Goal: Information Seeking & Learning: Learn about a topic

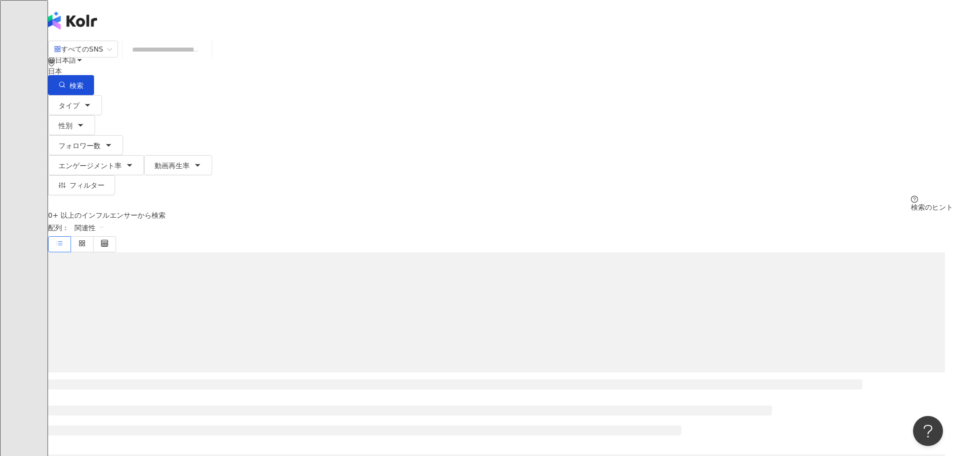
click at [208, 59] on input "search" at bounding box center [167, 49] width 81 height 19
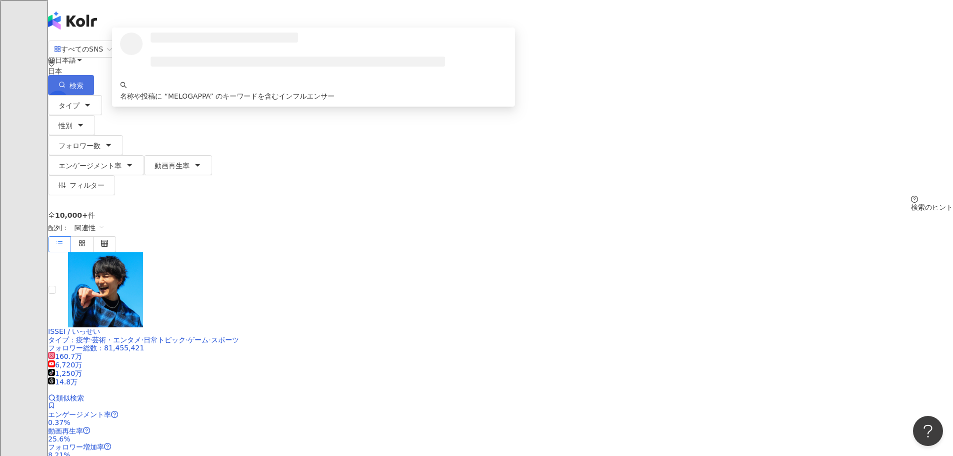
type input "*********"
click at [66, 81] on icon "button" at bounding box center [62, 84] width 7 height 7
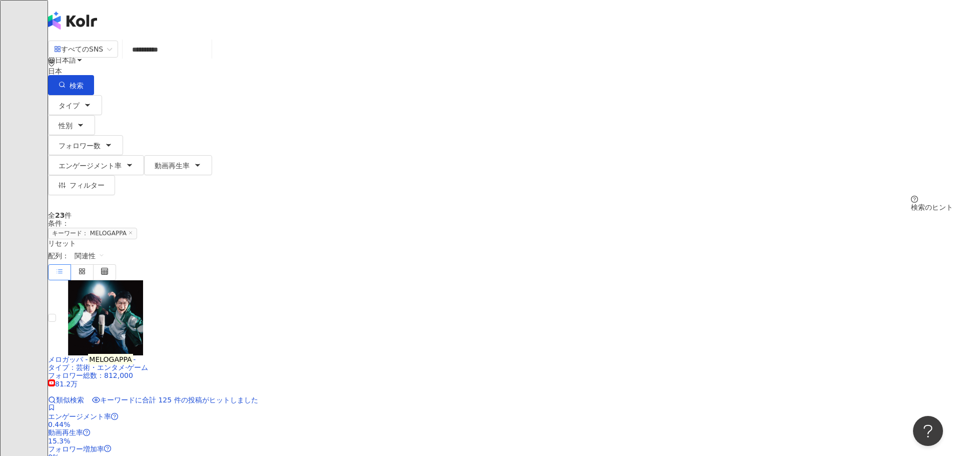
click at [88, 355] on span "メロガッパ -" at bounding box center [68, 359] width 40 height 8
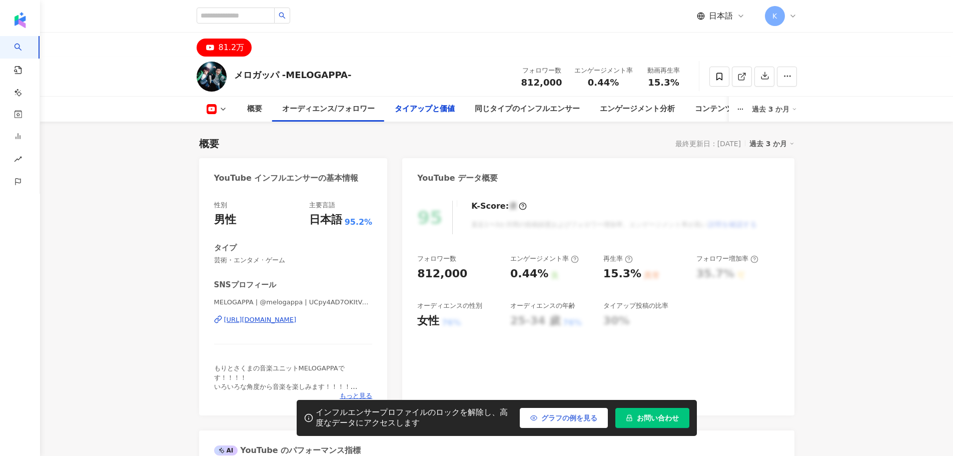
scroll to position [1251, 0]
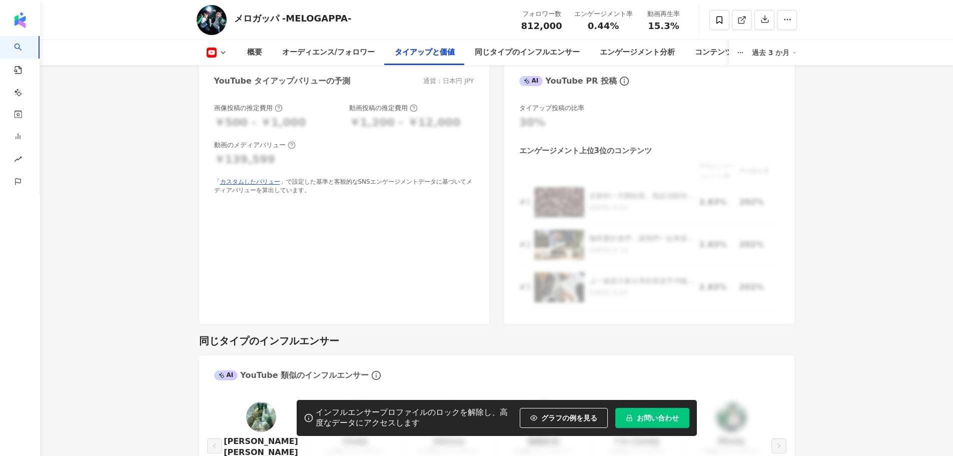
click at [101, 227] on main "81.2万 メロガッパ -MELOGAPPA- フォロワー数 812,000 エンゲージメント率 0.44% 動画再生率 15.3% 概要 オーディエンス/フ…" at bounding box center [496, 337] width 913 height 3113
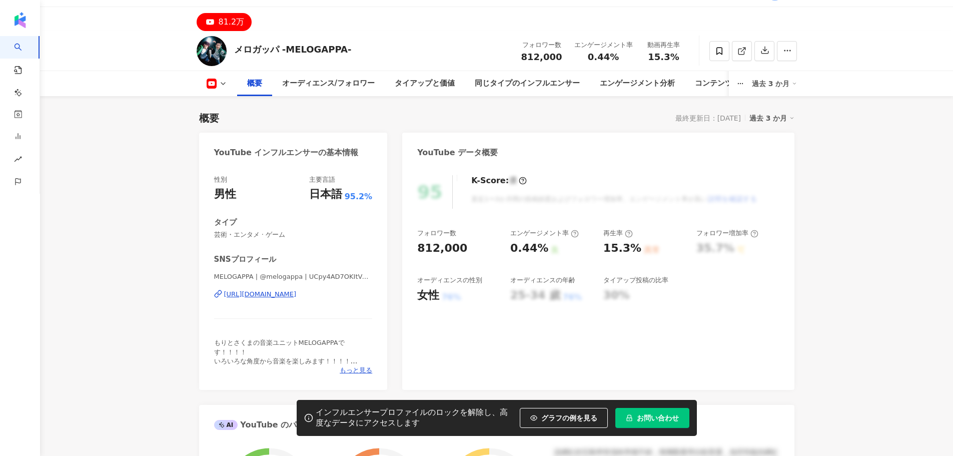
scroll to position [0, 0]
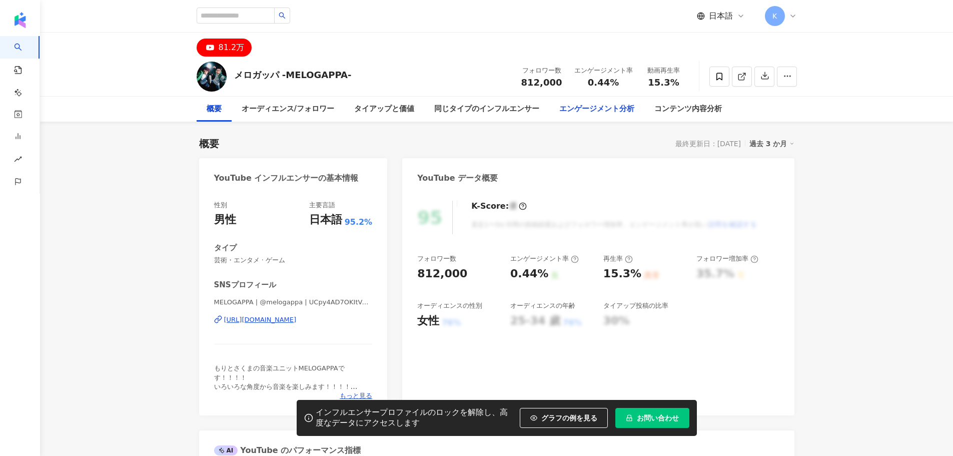
drag, startPoint x: 605, startPoint y: 112, endPoint x: 648, endPoint y: 106, distance: 44.0
click at [605, 112] on div "エンゲージメント分析" at bounding box center [597, 109] width 75 height 12
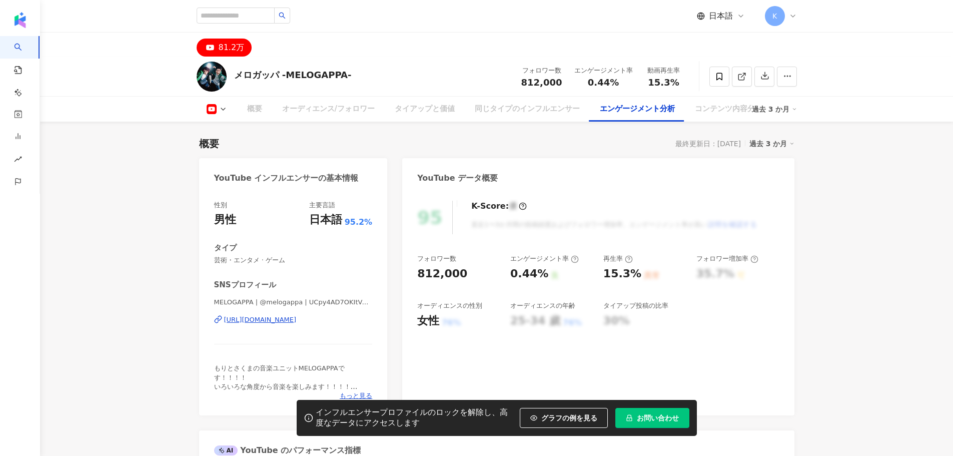
scroll to position [1669, 0]
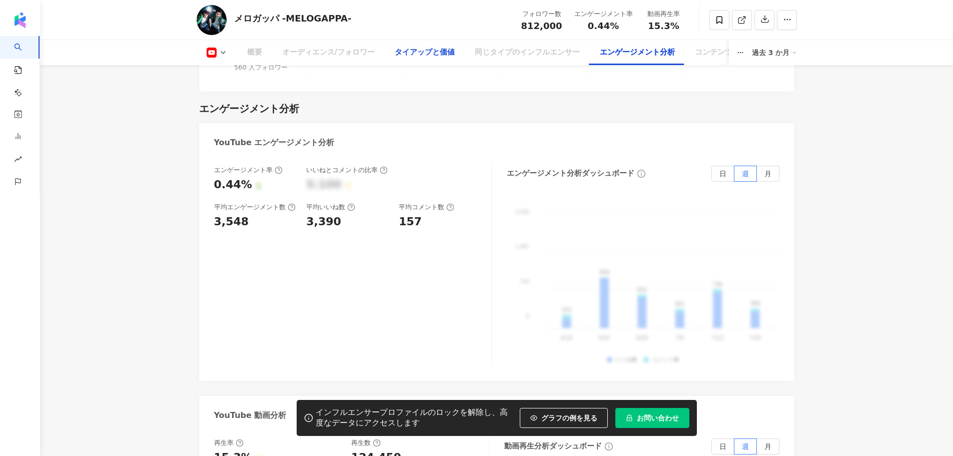
click at [446, 59] on div "タイアップと価値" at bounding box center [425, 52] width 80 height 25
